Goal: Information Seeking & Learning: Learn about a topic

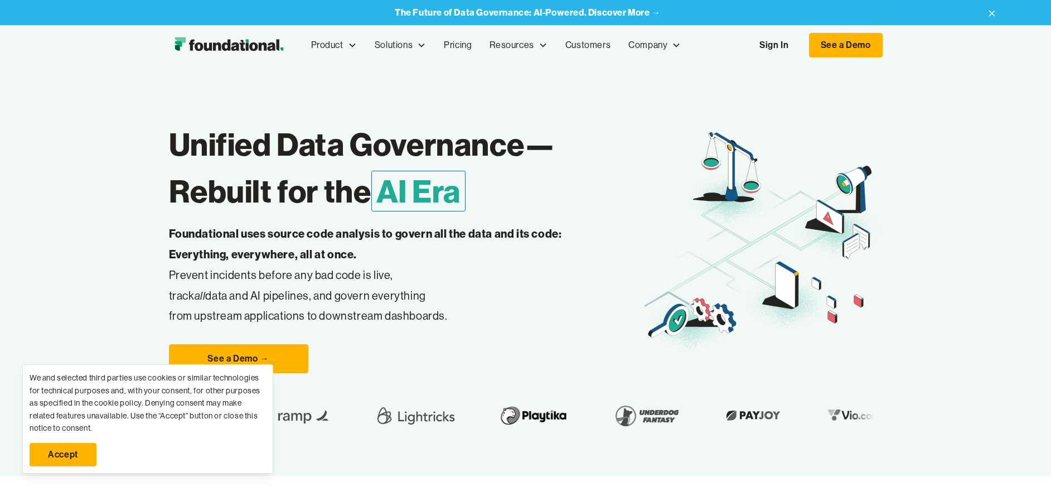
click at [776, 47] on link "Sign In" at bounding box center [773, 44] width 51 height 23
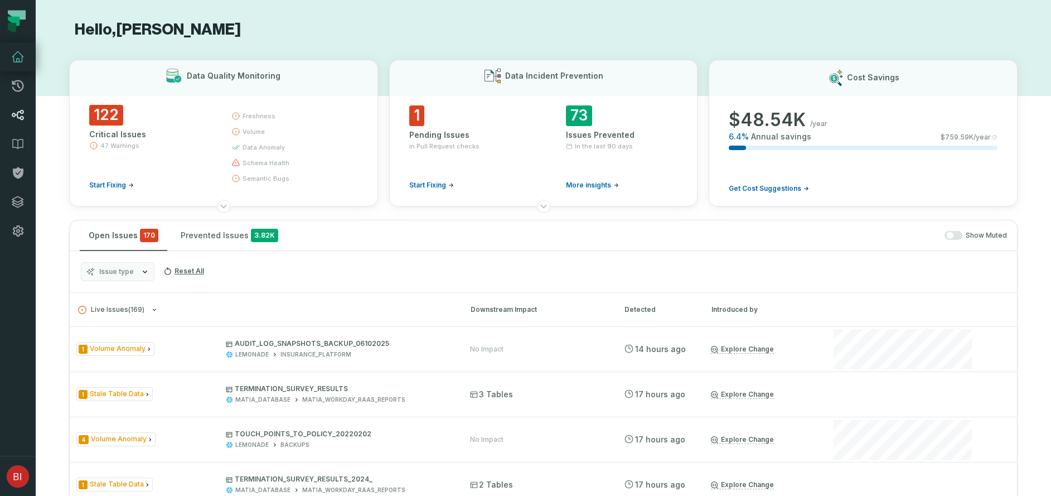
click at [19, 114] on icon at bounding box center [17, 114] width 13 height 13
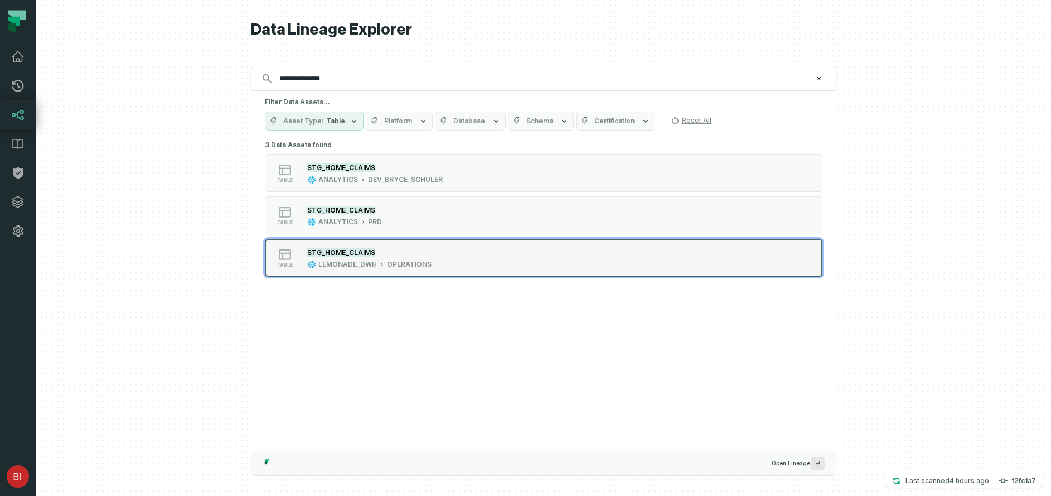
type input "**********"
click at [370, 253] on mark "STG_HOME_CLAIMS" at bounding box center [341, 252] width 68 height 8
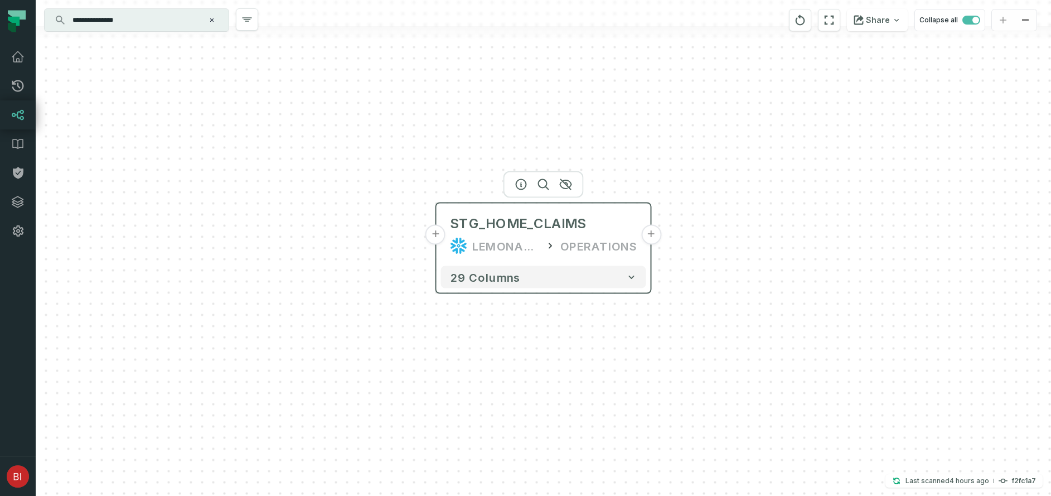
click at [650, 235] on button "+" at bounding box center [651, 235] width 20 height 20
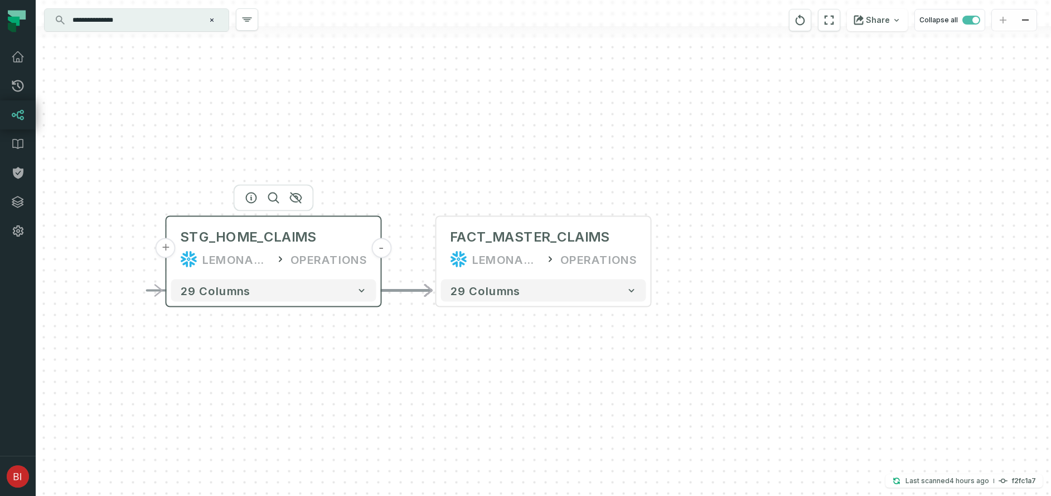
click at [171, 252] on button "+" at bounding box center [166, 248] width 20 height 20
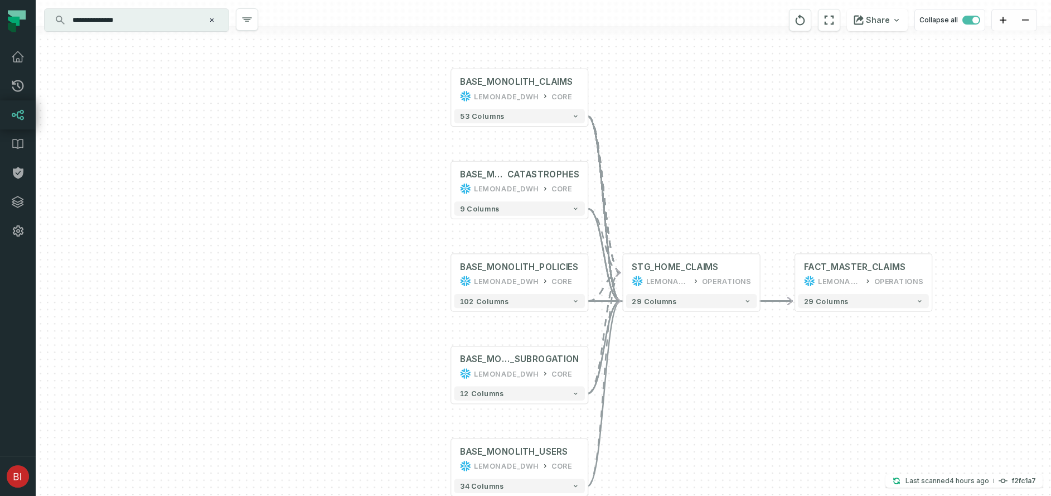
drag, startPoint x: 738, startPoint y: 352, endPoint x: 664, endPoint y: 313, distance: 83.8
click at [664, 313] on div "+ BASE_MONOLITH_CLAIMS LEMONADE_DWH CORE + 53 columns + BASE_MONOLITH_ CATASTRO…" at bounding box center [543, 248] width 1015 height 496
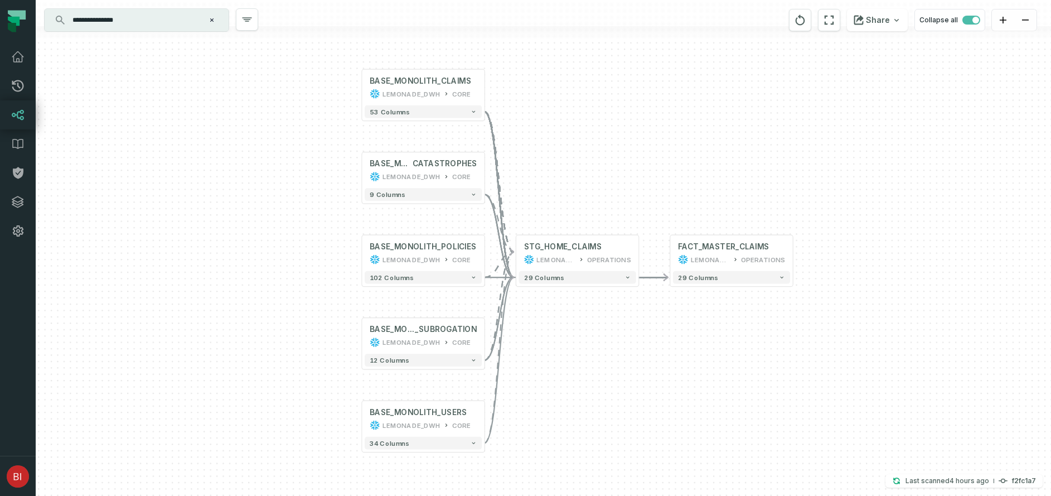
drag, startPoint x: 666, startPoint y: 361, endPoint x: 581, endPoint y: 366, distance: 84.9
click at [581, 366] on div "+ BASE_MONOLITH_CLAIMS LEMONADE_DWH CORE + 53 columns + BASE_MONOLITH_ CATASTRO…" at bounding box center [543, 248] width 1015 height 496
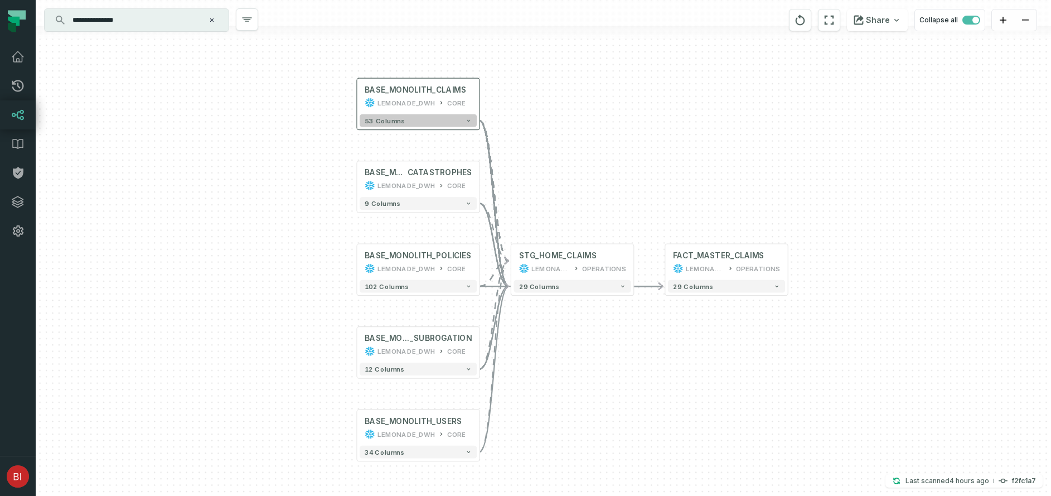
click at [464, 119] on button "53 columns" at bounding box center [418, 120] width 117 height 13
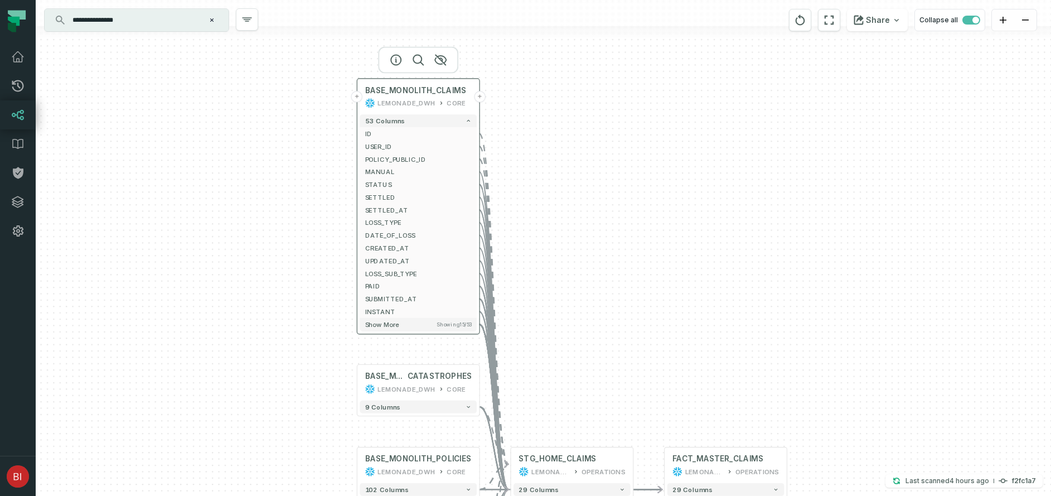
click at [357, 98] on button "+" at bounding box center [357, 97] width 12 height 12
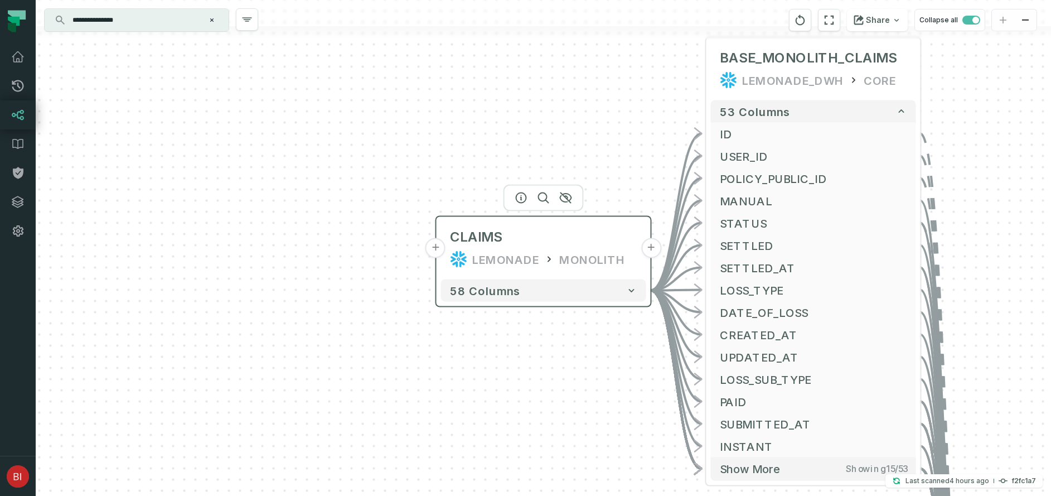
click at [437, 252] on button "+" at bounding box center [435, 248] width 20 height 20
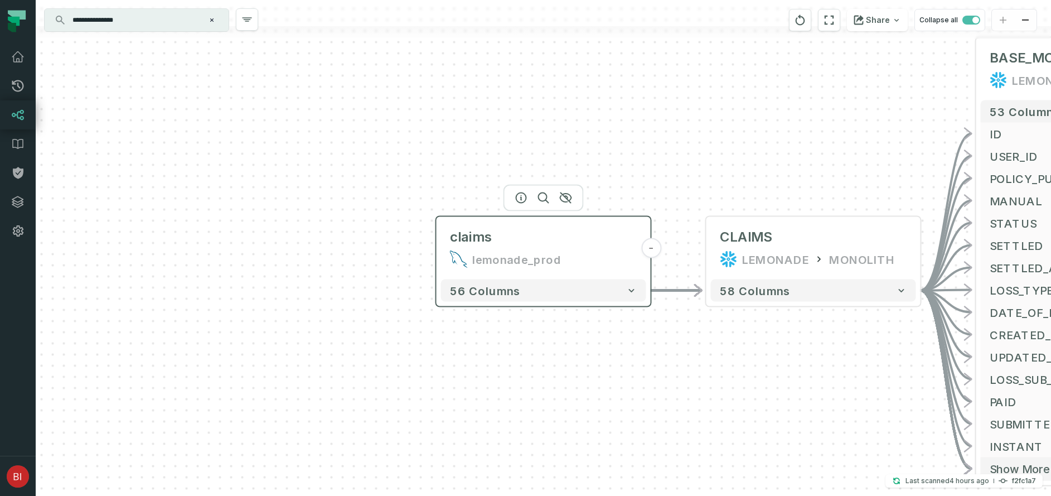
click at [463, 262] on icon at bounding box center [459, 258] width 18 height 17
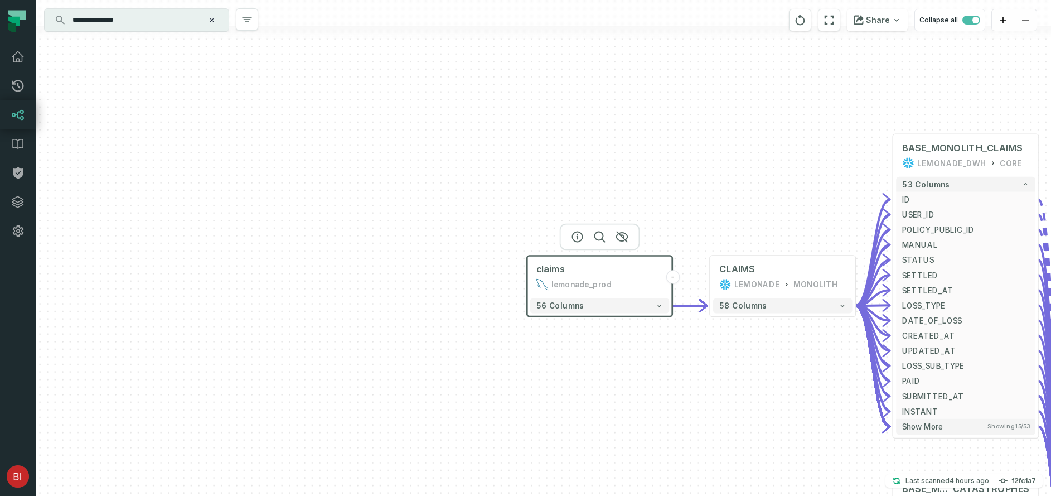
drag, startPoint x: 744, startPoint y: 338, endPoint x: 453, endPoint y: 226, distance: 311.9
click at [455, 226] on div "claims lemonade_prod - 56 columns - CLAIMS LEMONADE MONOLITH + 58 columns - BAS…" at bounding box center [543, 248] width 1015 height 496
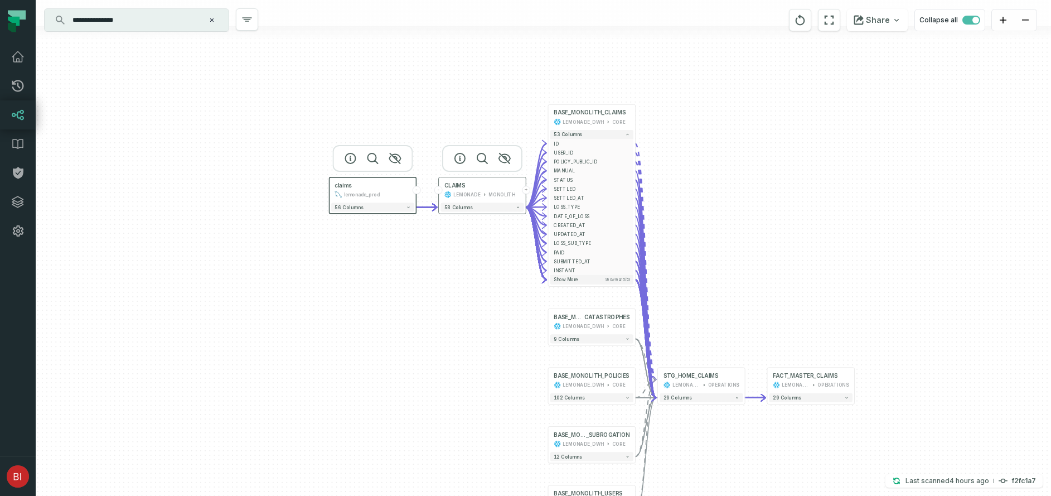
click at [526, 191] on button "+" at bounding box center [526, 190] width 8 height 8
click at [480, 197] on div "LEMONADE MONOLITH" at bounding box center [482, 194] width 76 height 7
